Goal: Information Seeking & Learning: Learn about a topic

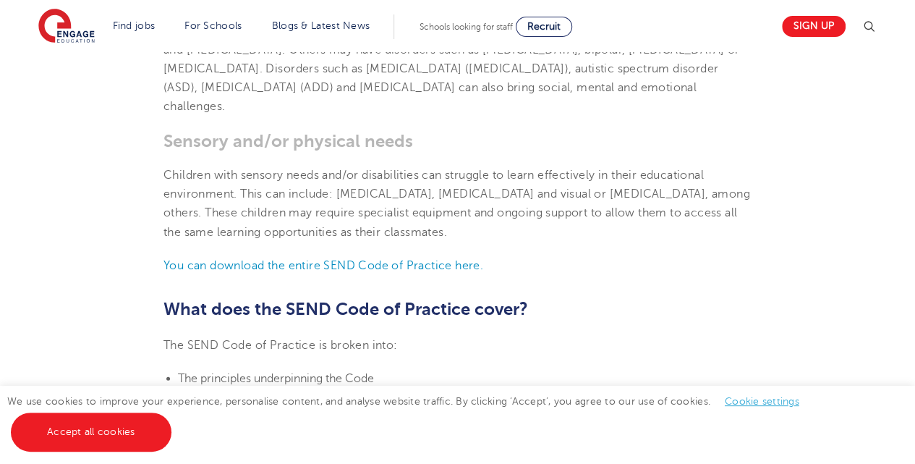
scroll to position [1230, 0]
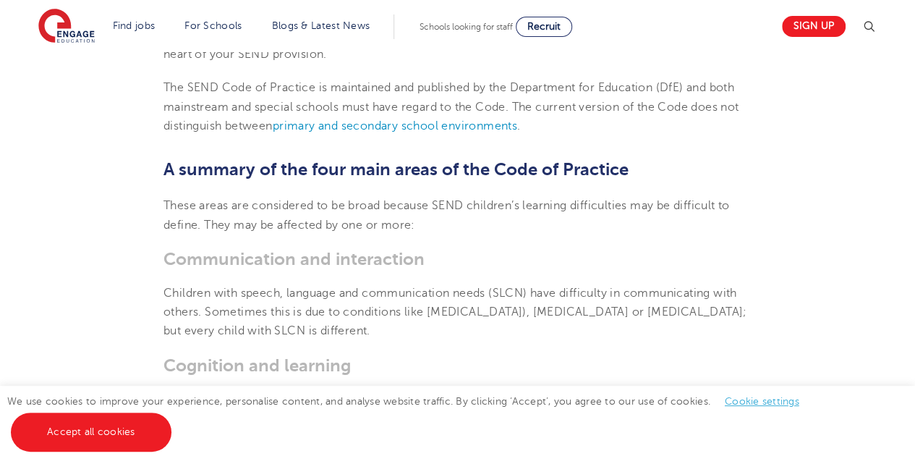
scroll to position [1013, 0]
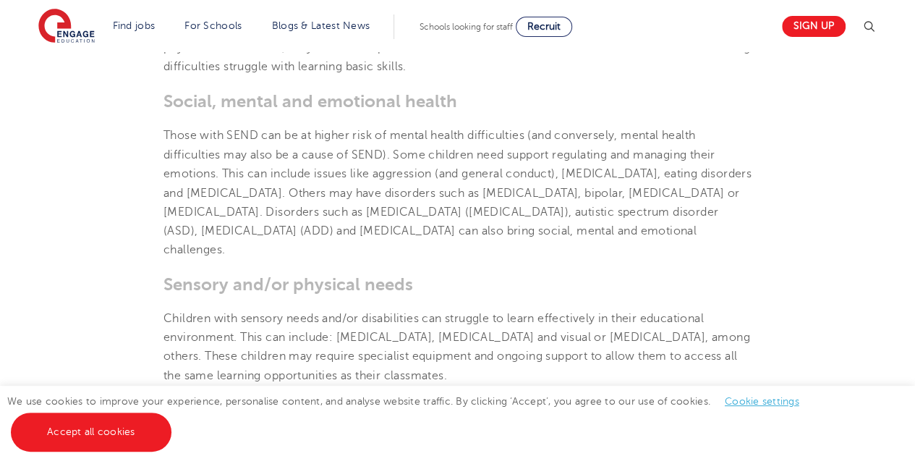
scroll to position [1302, 0]
